Goal: Navigation & Orientation: Understand site structure

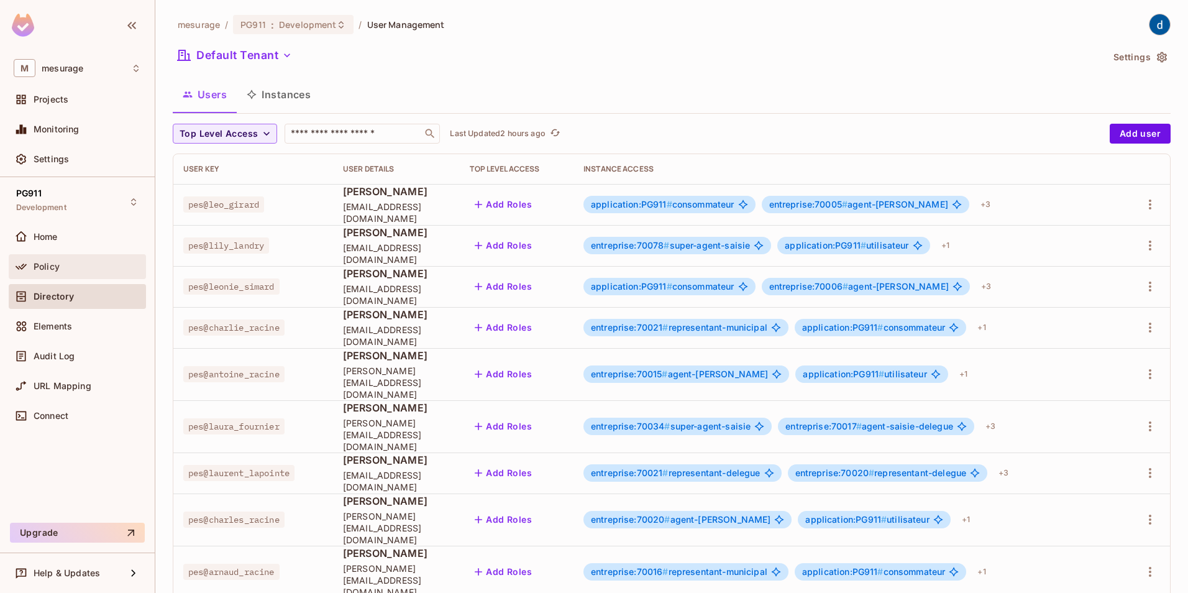
click at [45, 267] on span "Policy" at bounding box center [47, 267] width 26 height 10
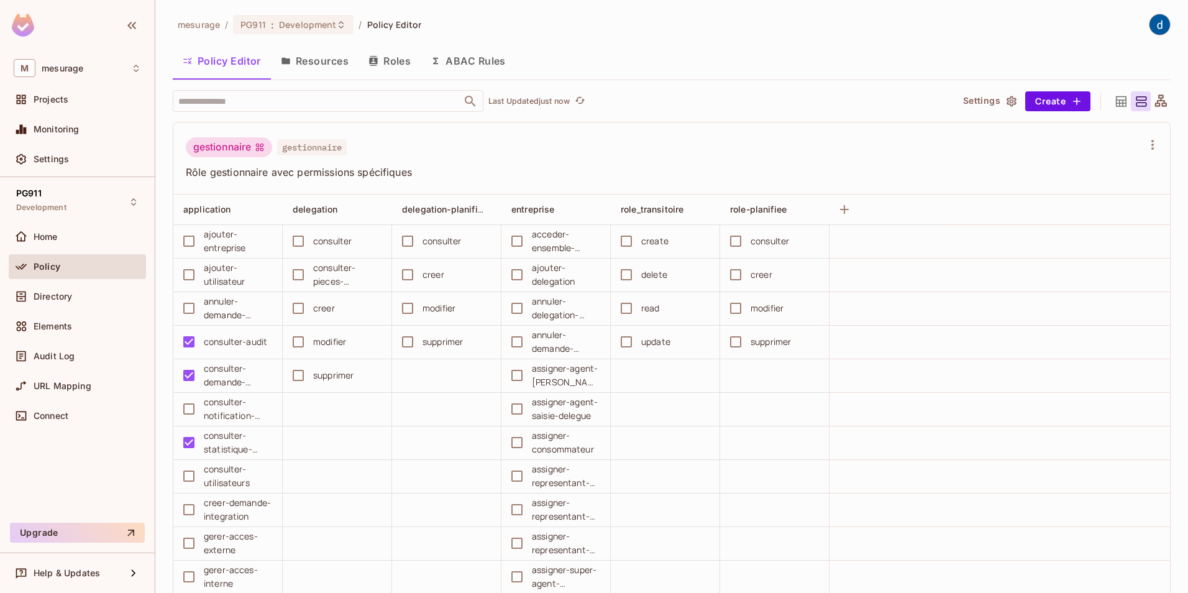
click at [331, 65] on button "Resources" at bounding box center [315, 60] width 88 height 31
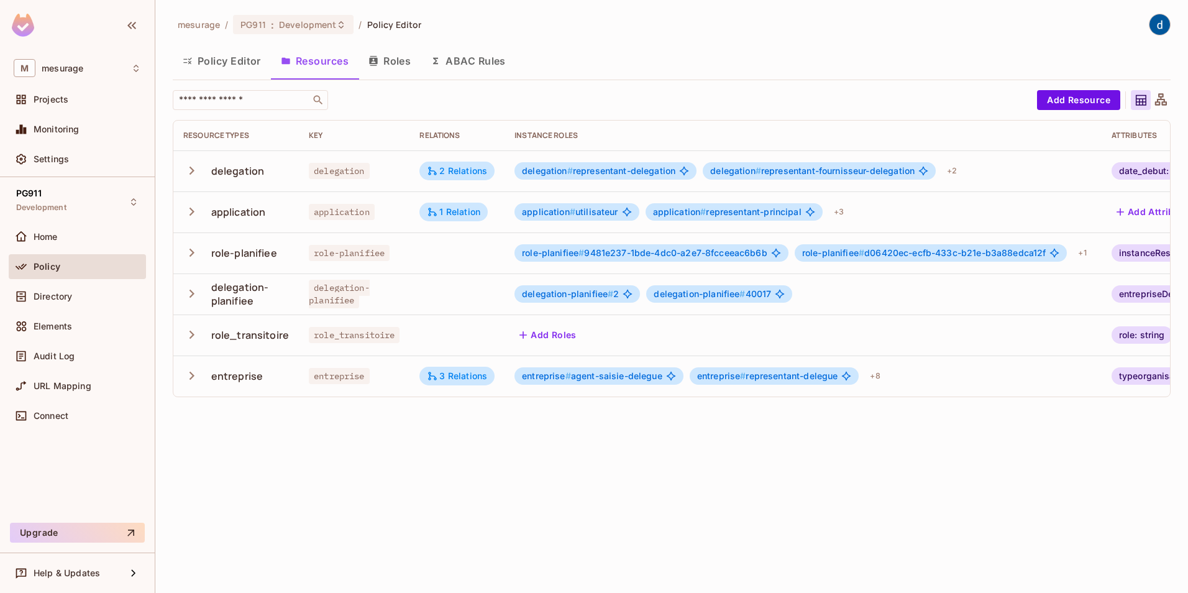
click at [681, 254] on span "role-planifiee # 9481e237-1bde-4dc0-a2e7-8fcceeac6b6b" at bounding box center [644, 253] width 245 height 10
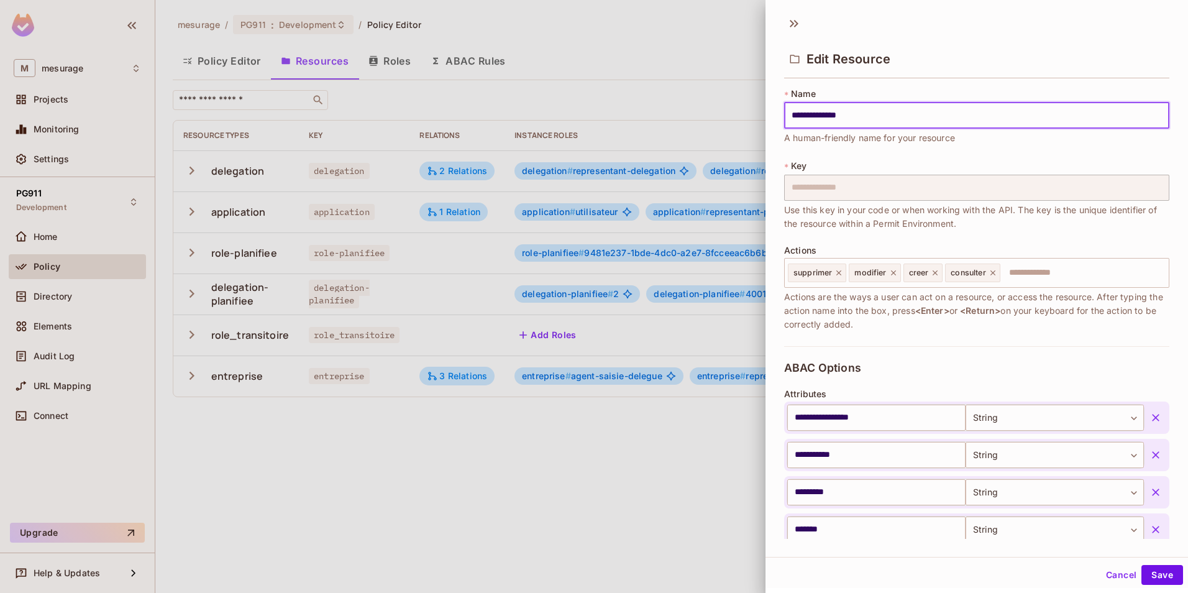
click at [681, 254] on div at bounding box center [594, 296] width 1188 height 593
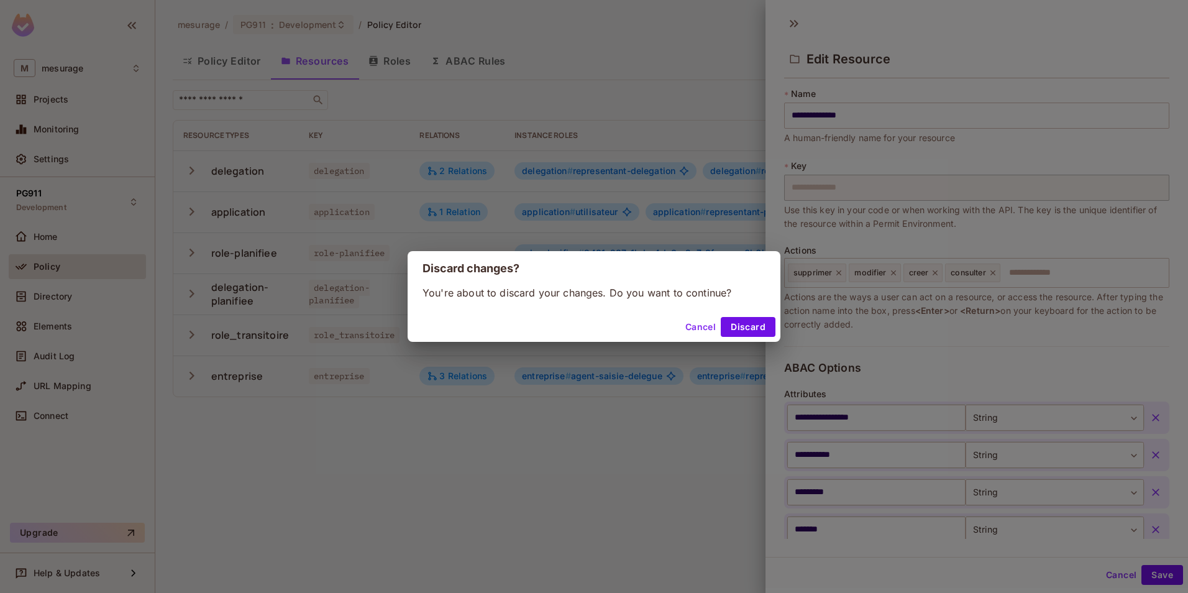
click at [698, 329] on button "Cancel" at bounding box center [700, 327] width 40 height 20
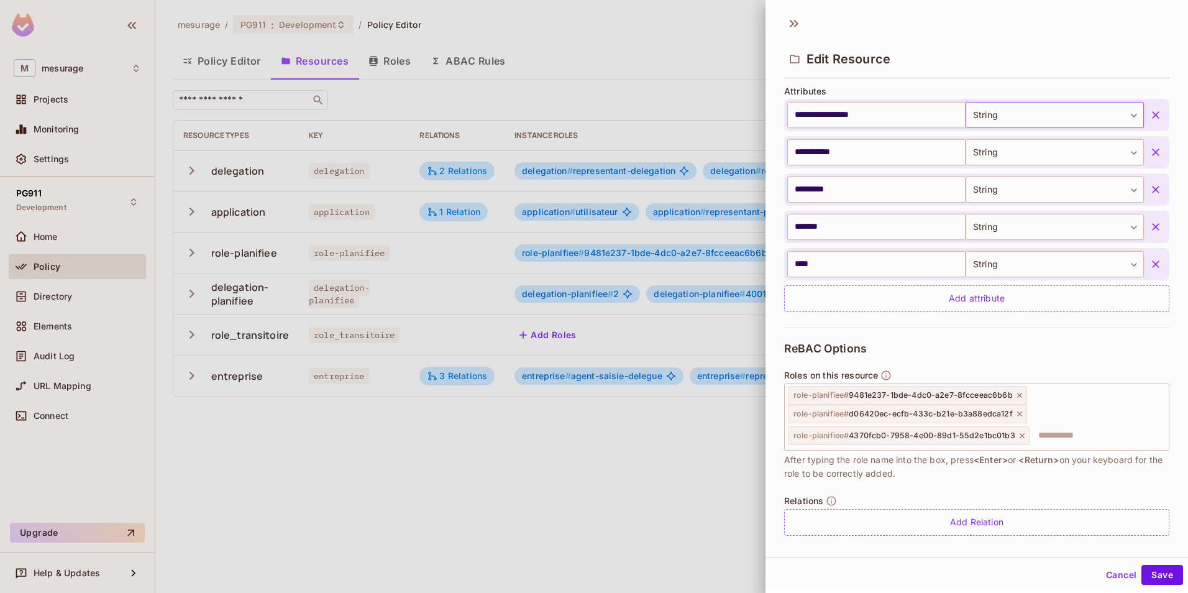
scroll to position [311, 0]
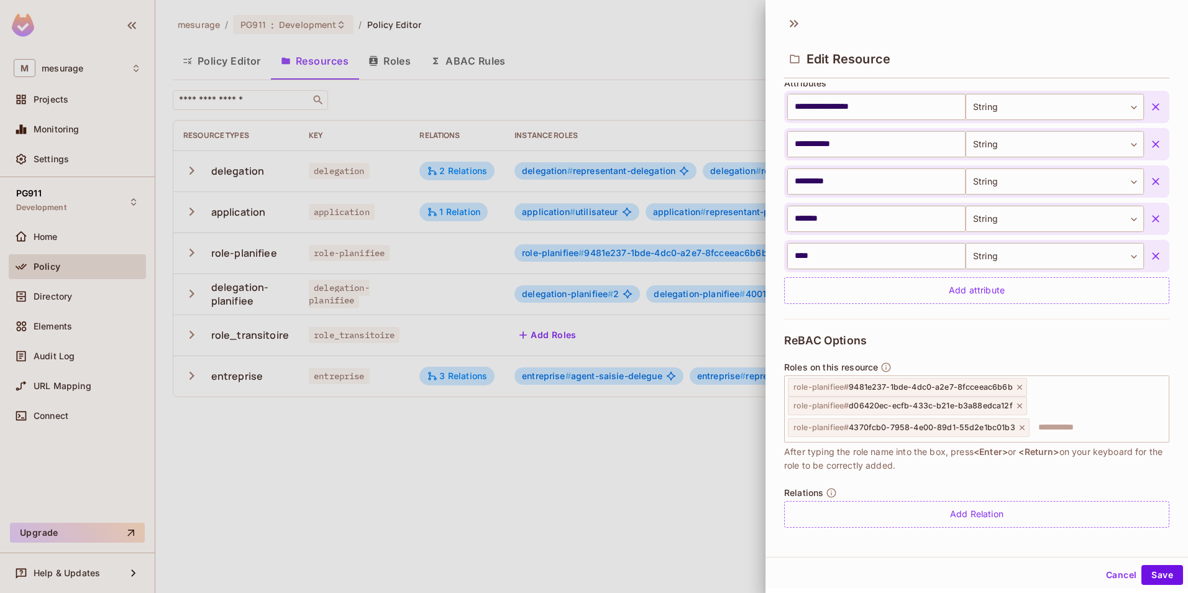
click at [313, 460] on div at bounding box center [594, 296] width 1188 height 593
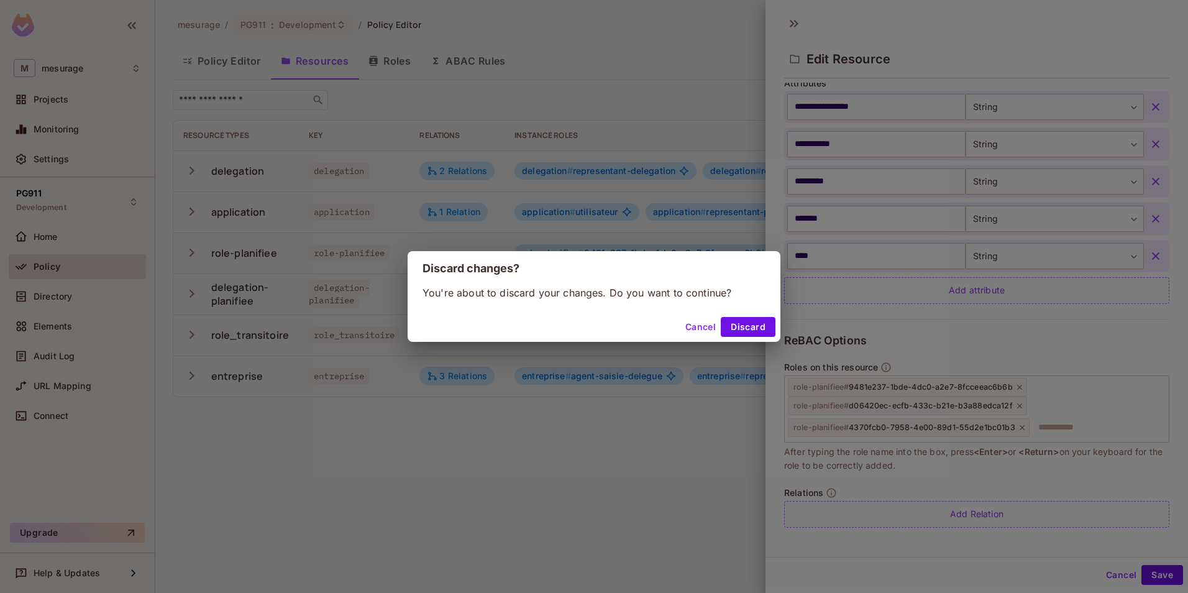
click at [697, 329] on button "Cancel" at bounding box center [700, 327] width 40 height 20
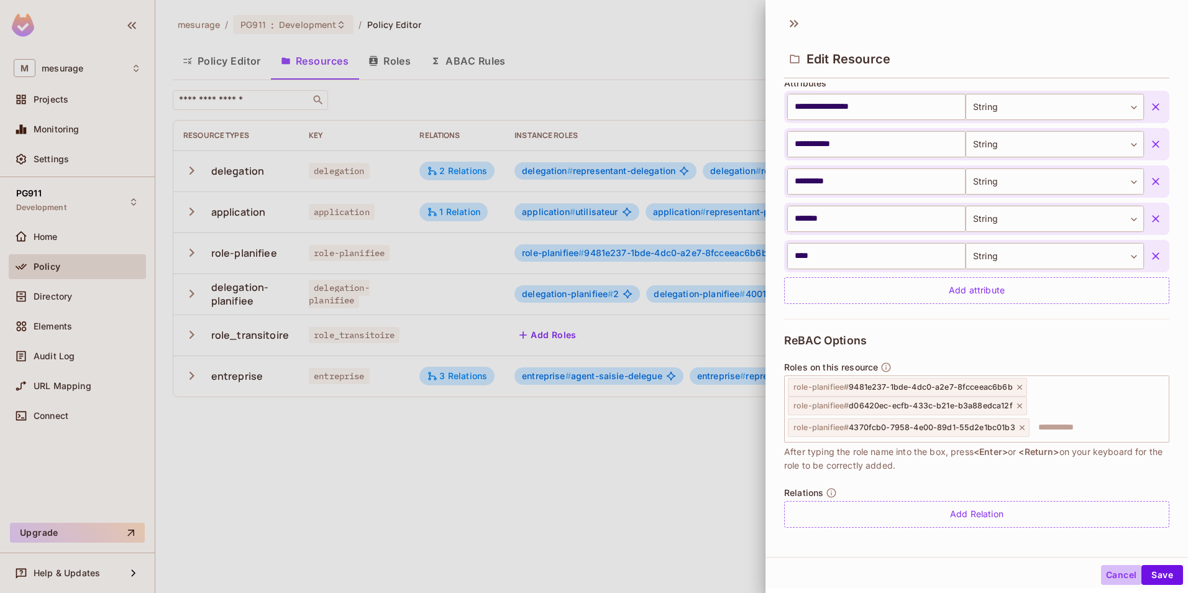
click at [1110, 577] on button "Cancel" at bounding box center [1121, 575] width 40 height 20
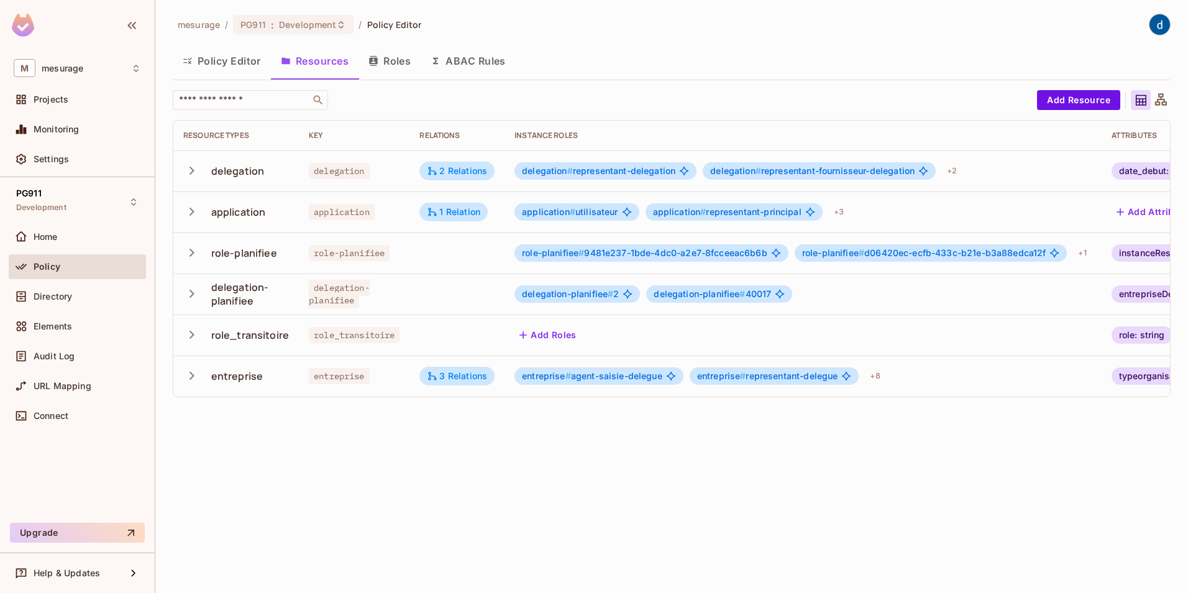
click at [395, 62] on button "Roles" at bounding box center [390, 60] width 62 height 31
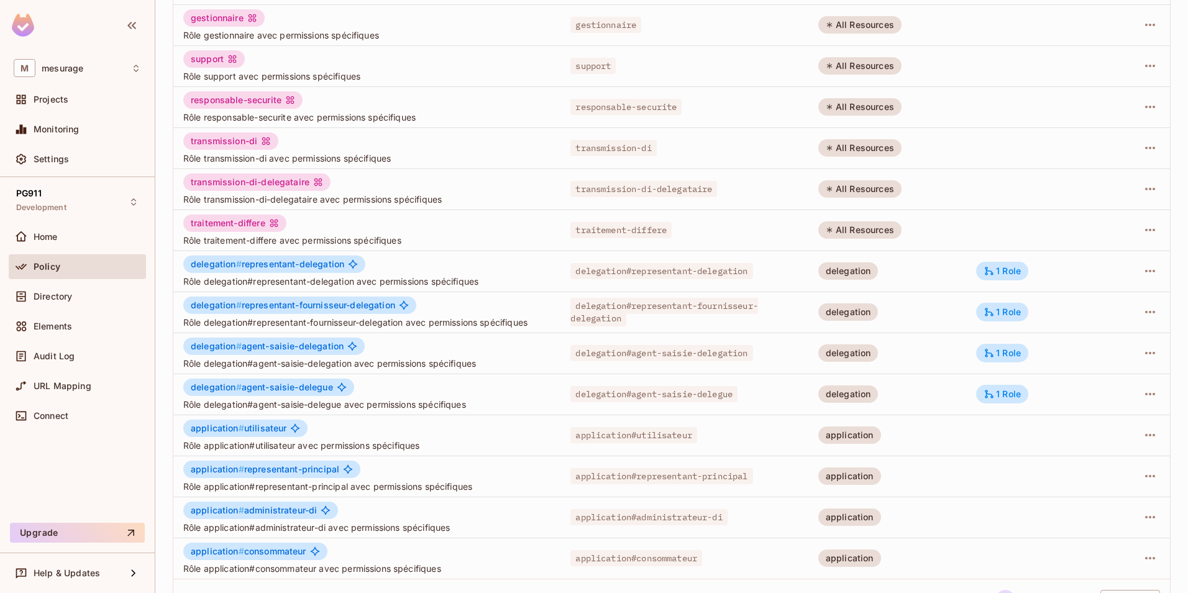
scroll to position [224, 0]
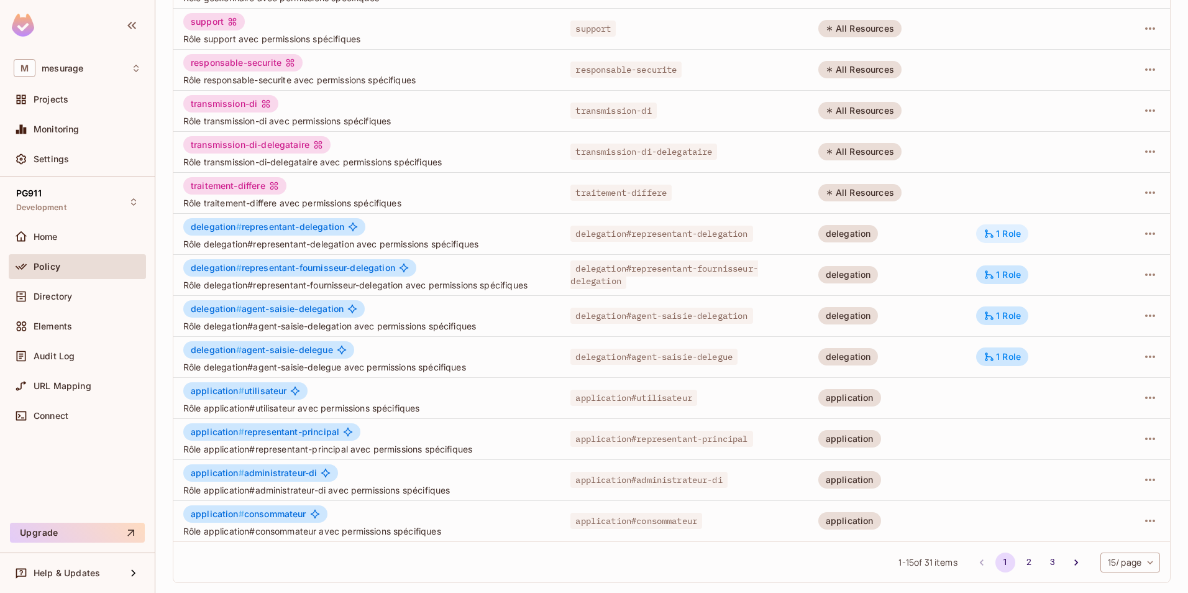
click at [991, 232] on div "1 Role" at bounding box center [1002, 233] width 37 height 11
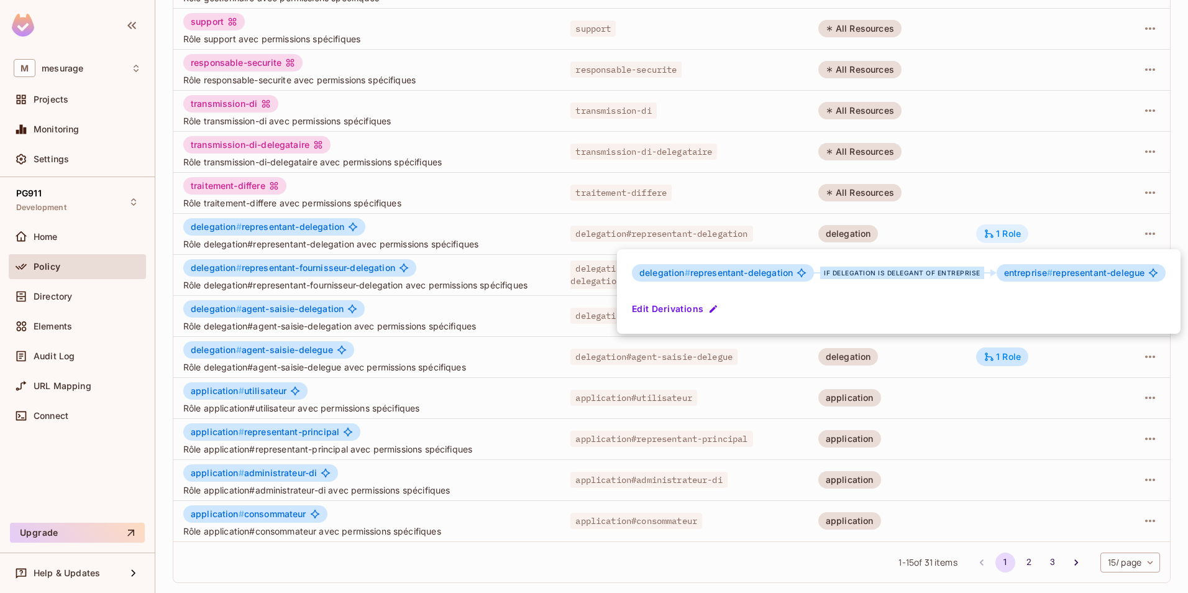
click at [991, 232] on div at bounding box center [594, 296] width 1188 height 593
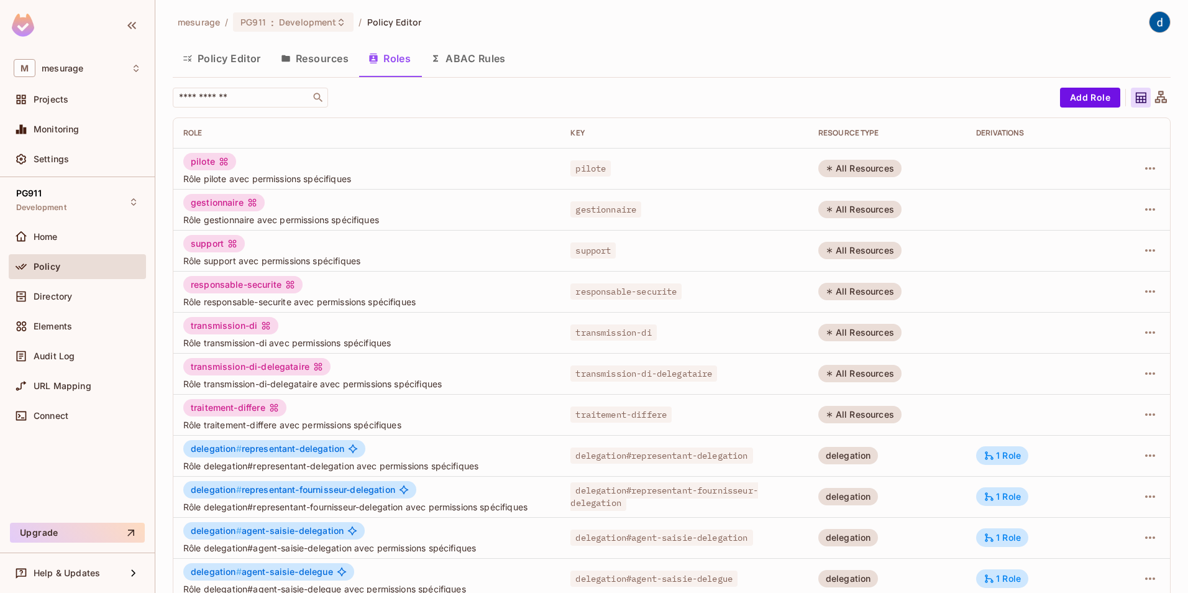
scroll to position [0, 0]
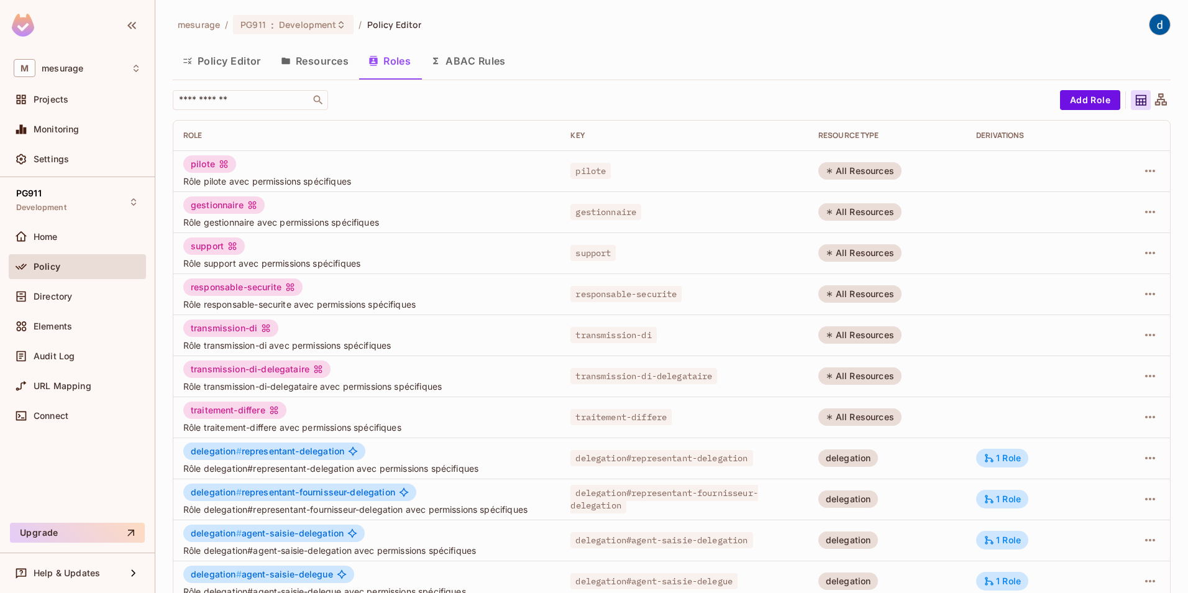
click at [486, 55] on button "ABAC Rules" at bounding box center [468, 60] width 95 height 31
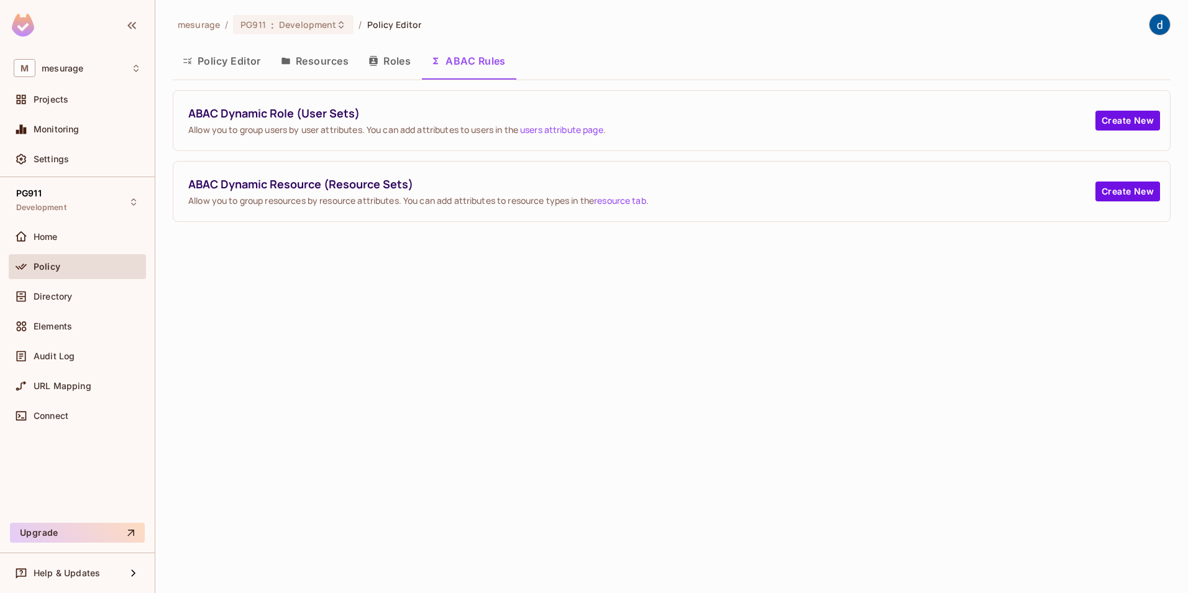
click at [407, 54] on button "Roles" at bounding box center [390, 60] width 62 height 31
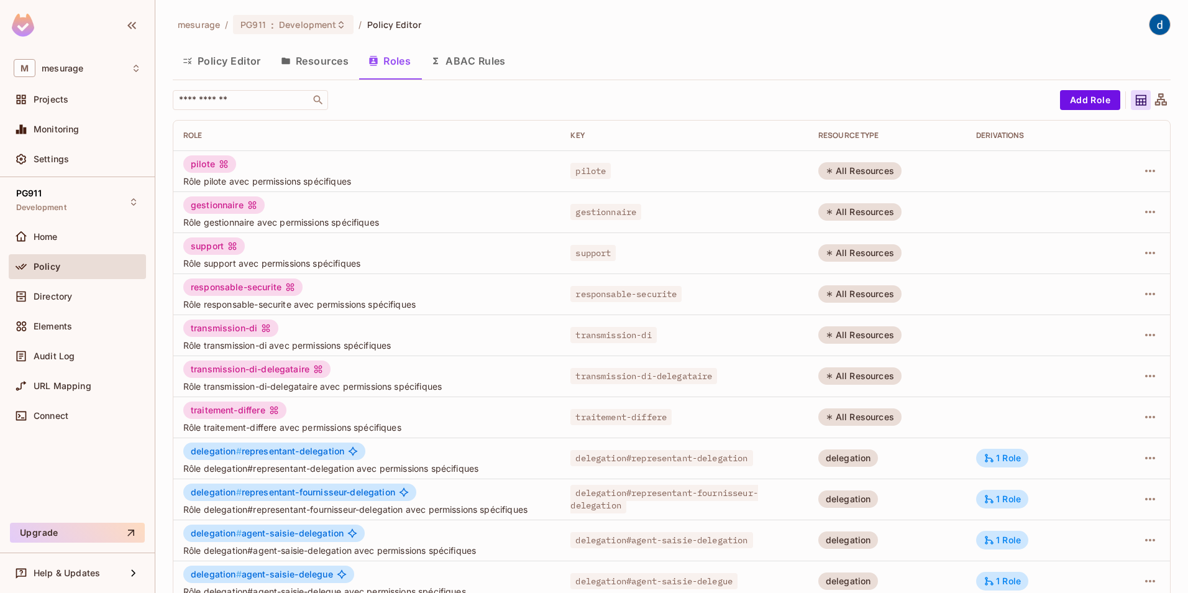
click at [309, 60] on button "Resources" at bounding box center [315, 60] width 88 height 31
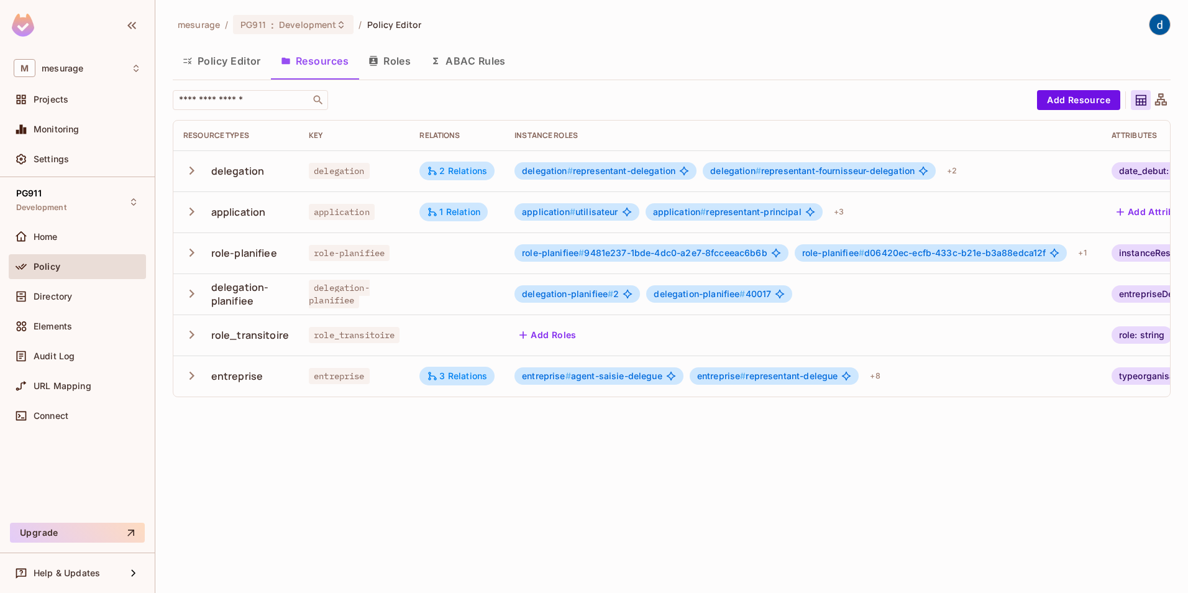
click at [345, 286] on span "delegation-planifiee" at bounding box center [339, 294] width 61 height 29
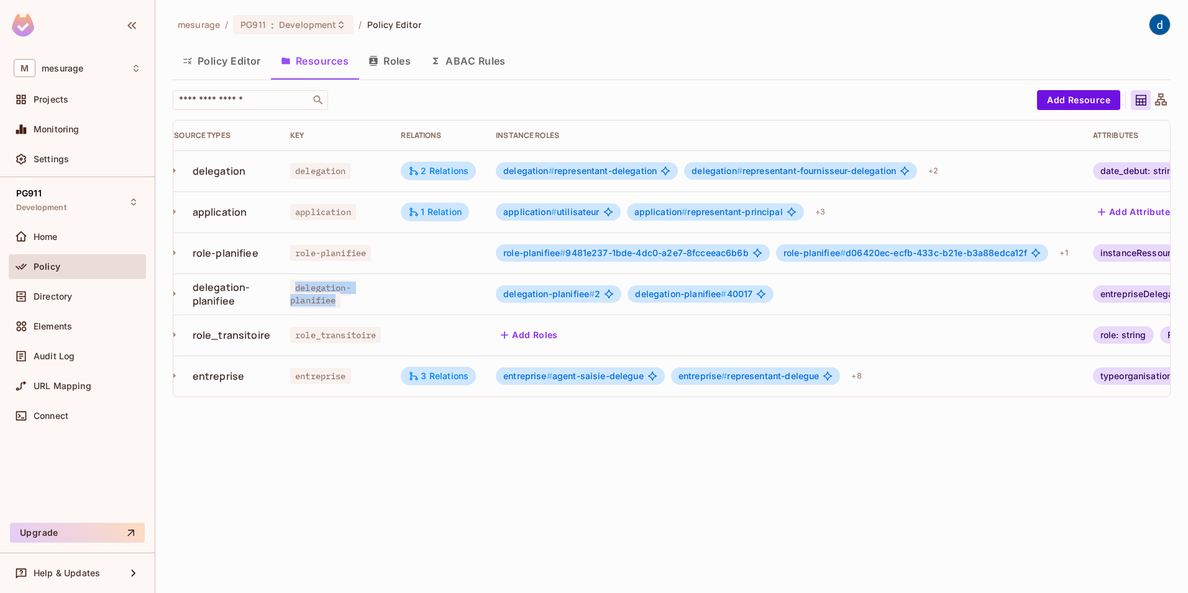
scroll to position [0, 29]
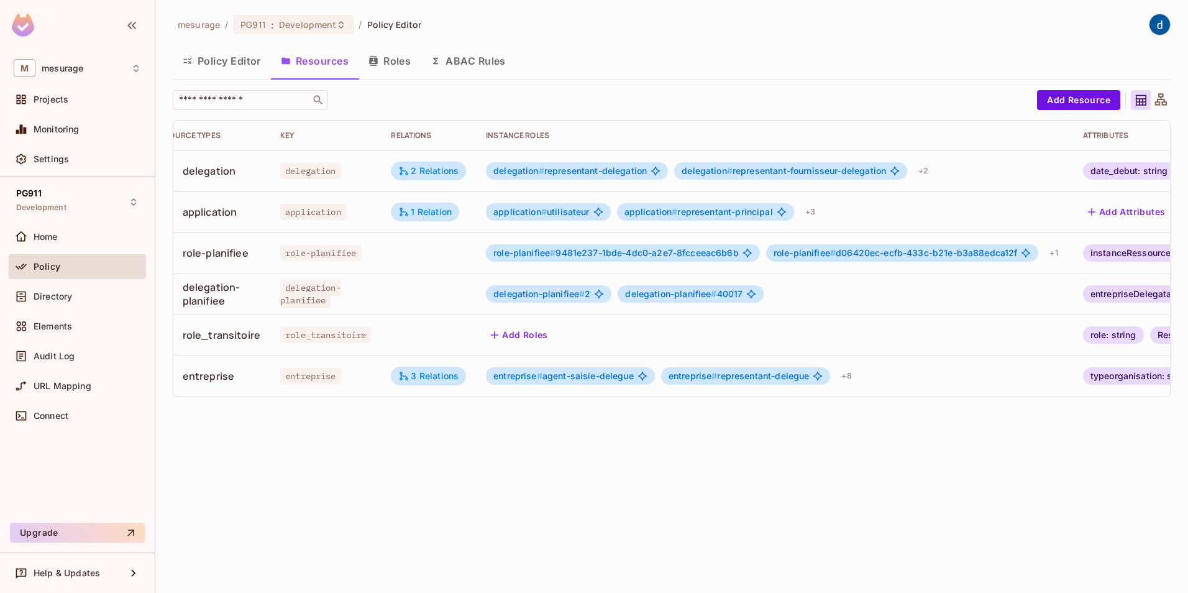
click at [326, 251] on span "role-planifiee" at bounding box center [320, 253] width 81 height 16
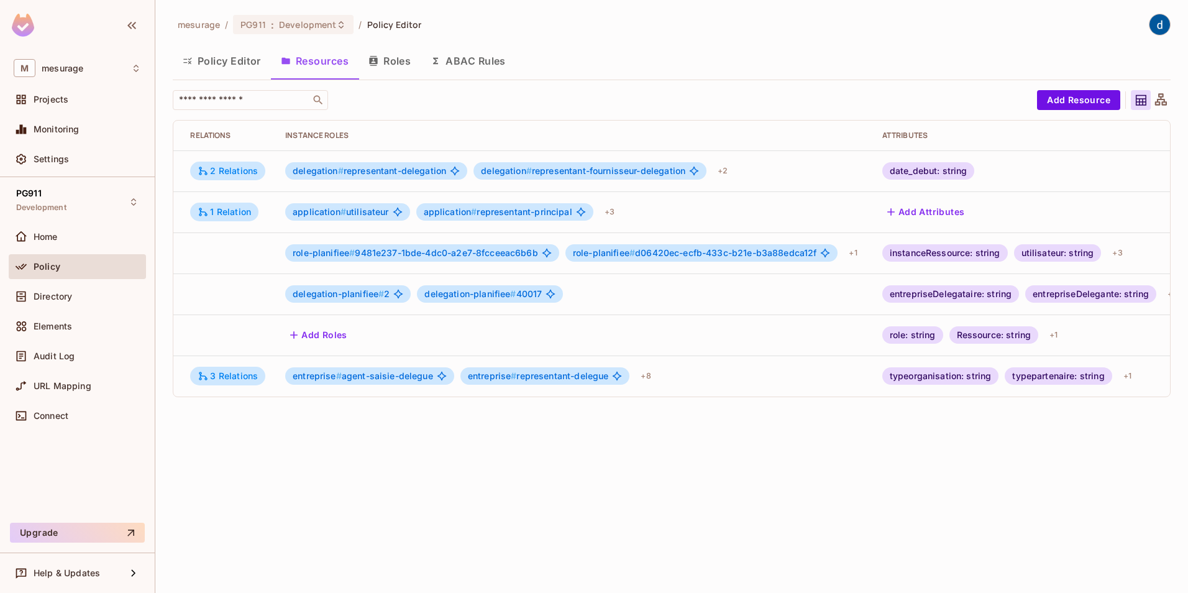
scroll to position [0, 232]
click at [1120, 253] on div "+ 3" at bounding box center [1115, 253] width 20 height 20
click at [836, 472] on div at bounding box center [594, 296] width 1188 height 593
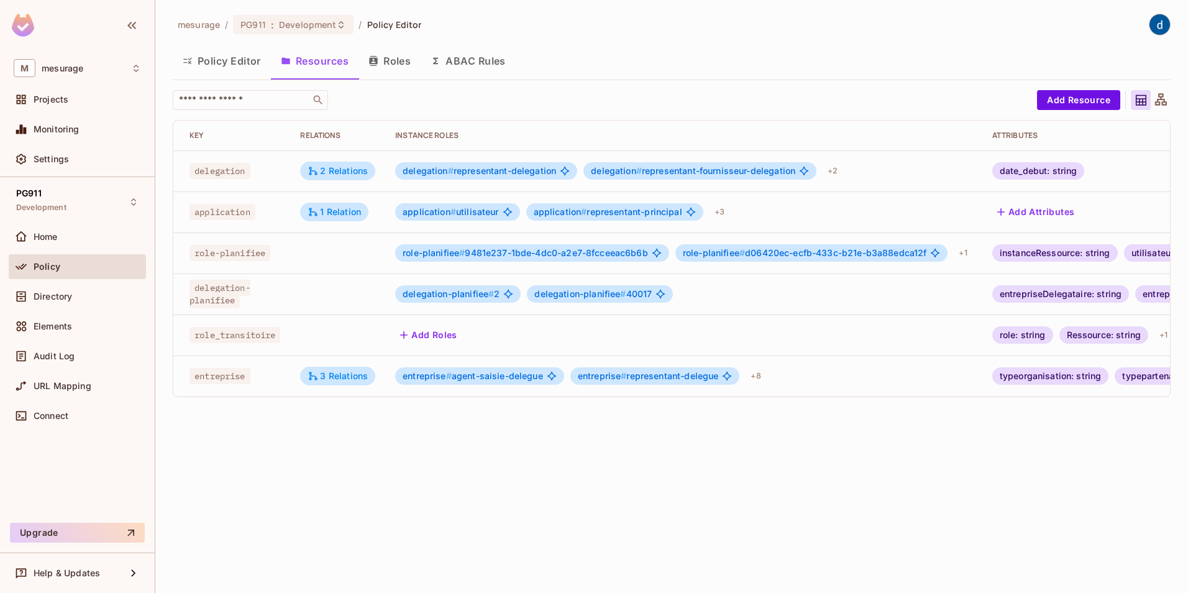
scroll to position [0, 0]
